Goal: Task Accomplishment & Management: Manage account settings

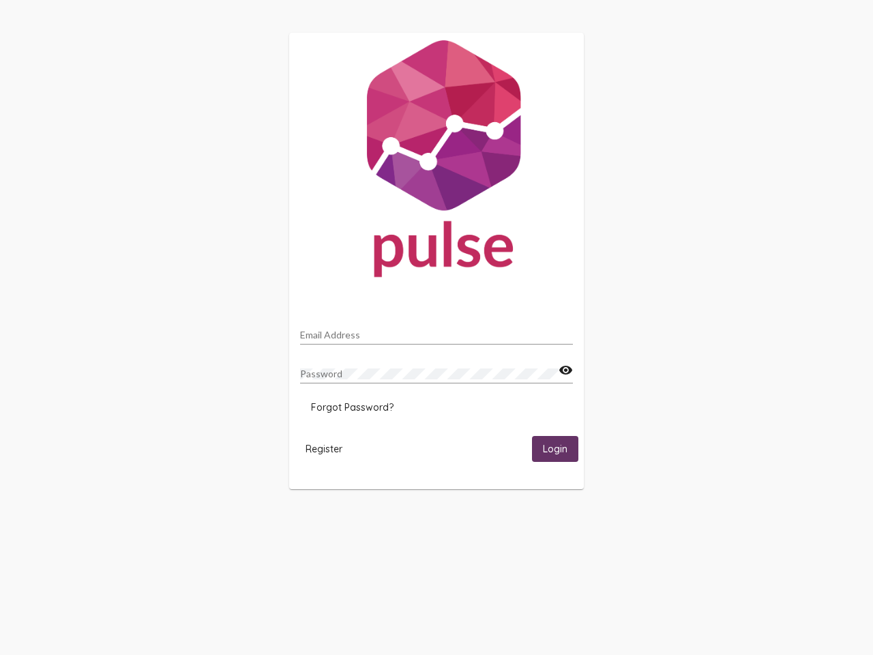
click at [437, 331] on input "Email Address" at bounding box center [436, 335] width 273 height 11
click at [566, 370] on mat-icon "visibility" at bounding box center [566, 370] width 14 height 16
click at [352, 407] on span "Forgot Password?" at bounding box center [352, 407] width 83 height 12
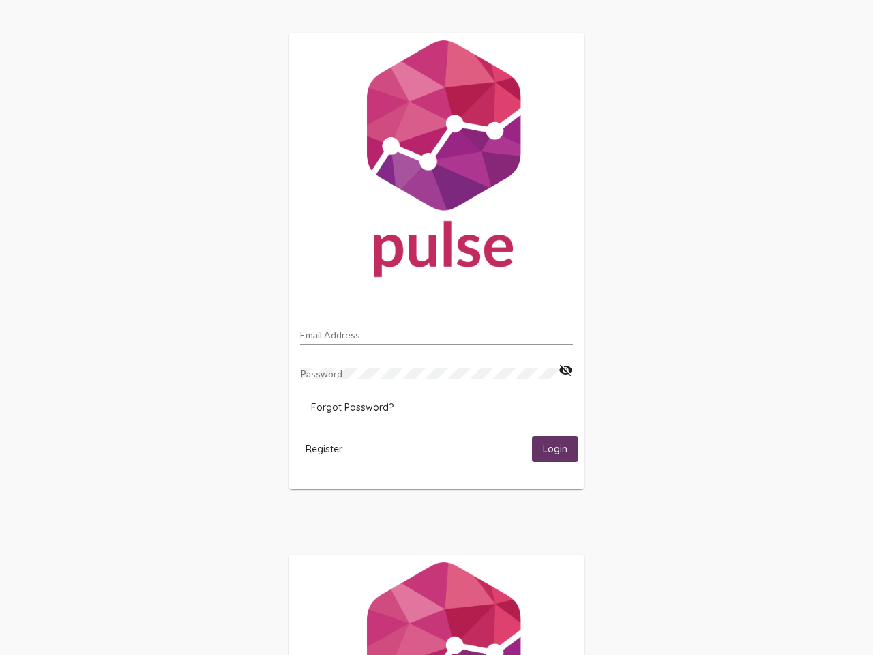
click at [324, 448] on html "Email Address Password visibility_off Forgot Password? Register Login" at bounding box center [436, 441] width 873 height 883
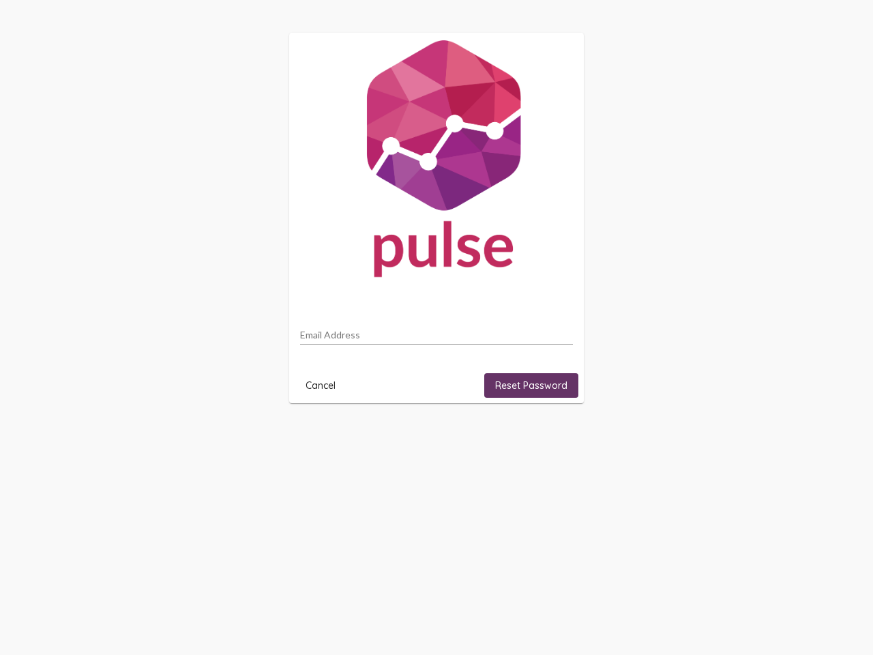
click at [555, 436] on html "Email Address Cancel Reset Password" at bounding box center [436, 218] width 873 height 436
